Goal: Task Accomplishment & Management: Complete application form

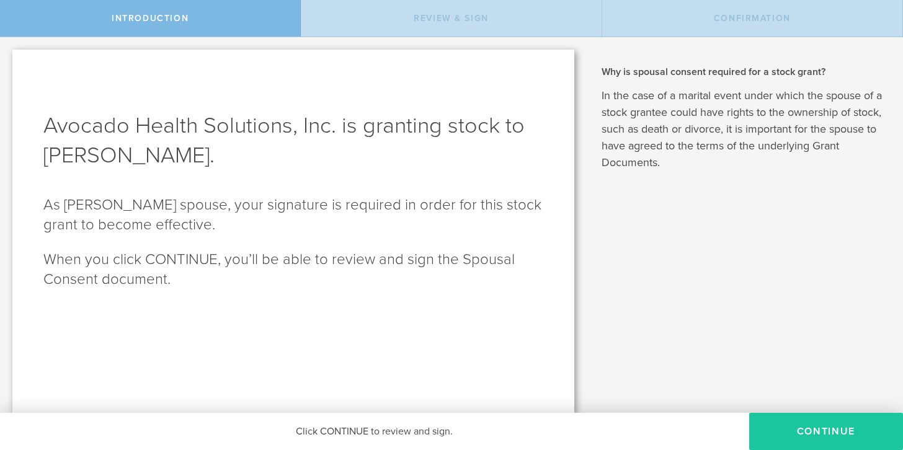
click at [773, 431] on button "CONTINUE" at bounding box center [826, 431] width 154 height 37
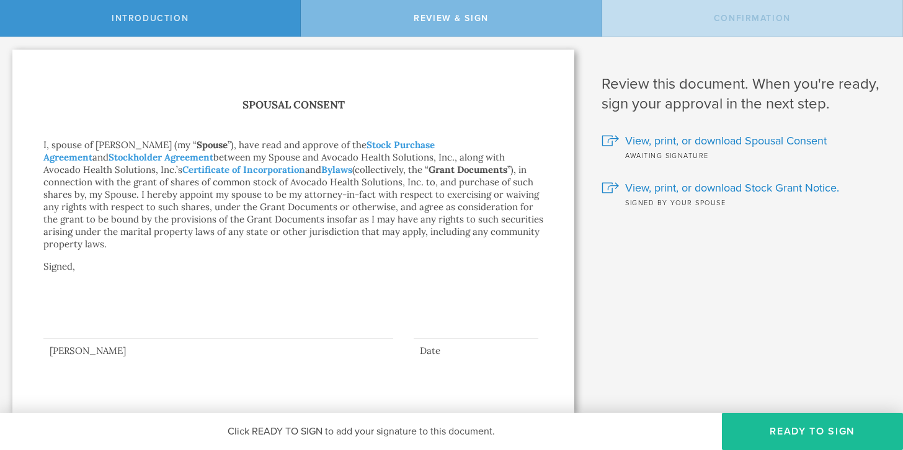
click at [66, 326] on div at bounding box center [218, 314] width 350 height 50
click at [762, 430] on button "Ready to Sign" at bounding box center [812, 431] width 181 height 37
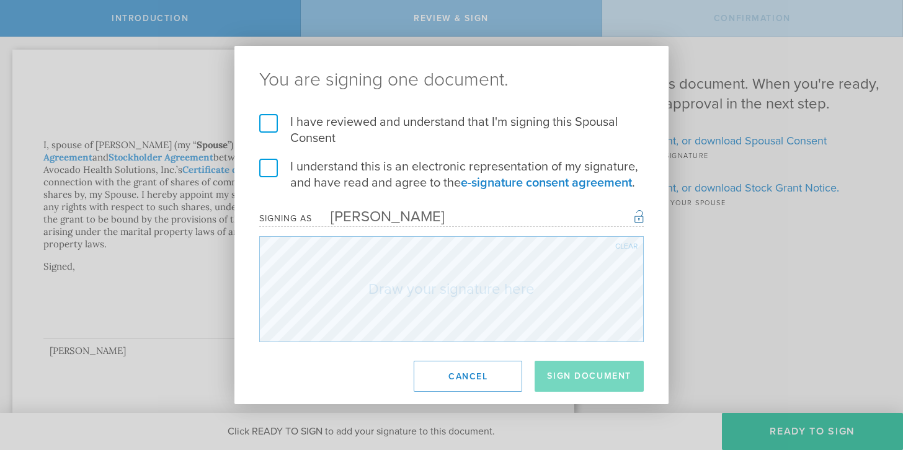
click at [265, 133] on label "I have reviewed and understand that I'm signing this Spousal Consent" at bounding box center [451, 130] width 385 height 32
click at [0, 0] on input "I have reviewed and understand that I'm signing this Spousal Consent" at bounding box center [0, 0] width 0 height 0
click at [265, 167] on label "I understand this is an electronic representation of my signature, and have rea…" at bounding box center [451, 175] width 385 height 32
click at [0, 0] on input "I understand this is an electronic representation of my signature, and have rea…" at bounding box center [0, 0] width 0 height 0
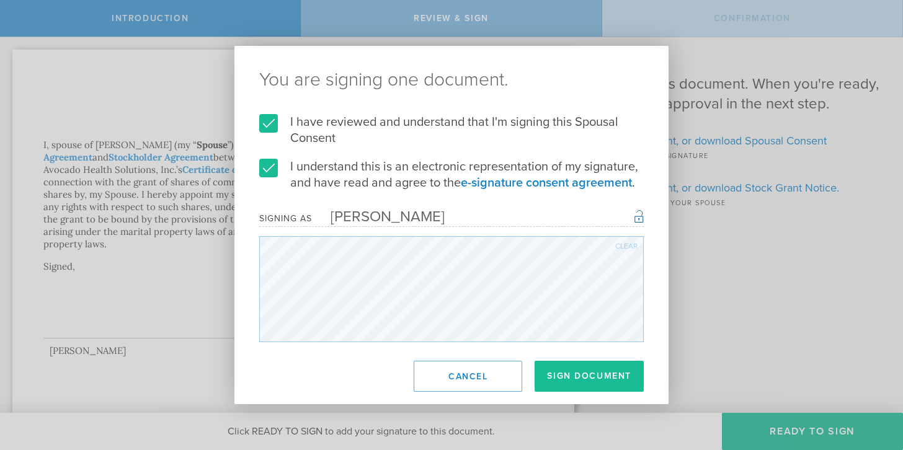
click at [525, 354] on div "You are signing one document. I have reviewed and understand that I'm signing t…" at bounding box center [451, 225] width 434 height 359
click at [571, 372] on button "Sign Document" at bounding box center [589, 376] width 109 height 31
